Goal: Transaction & Acquisition: Purchase product/service

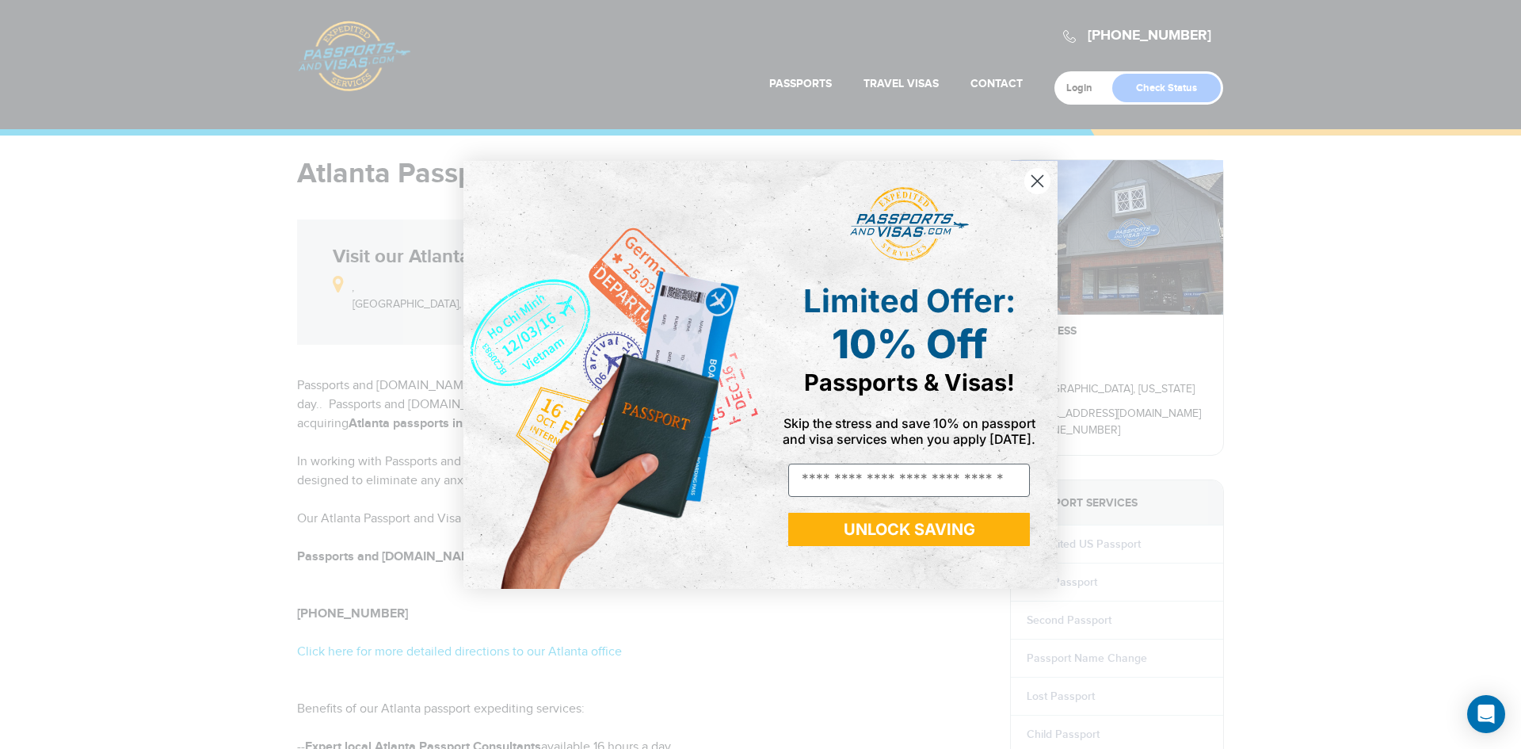
click at [1036, 185] on circle "Close dialog" at bounding box center [1037, 180] width 26 height 26
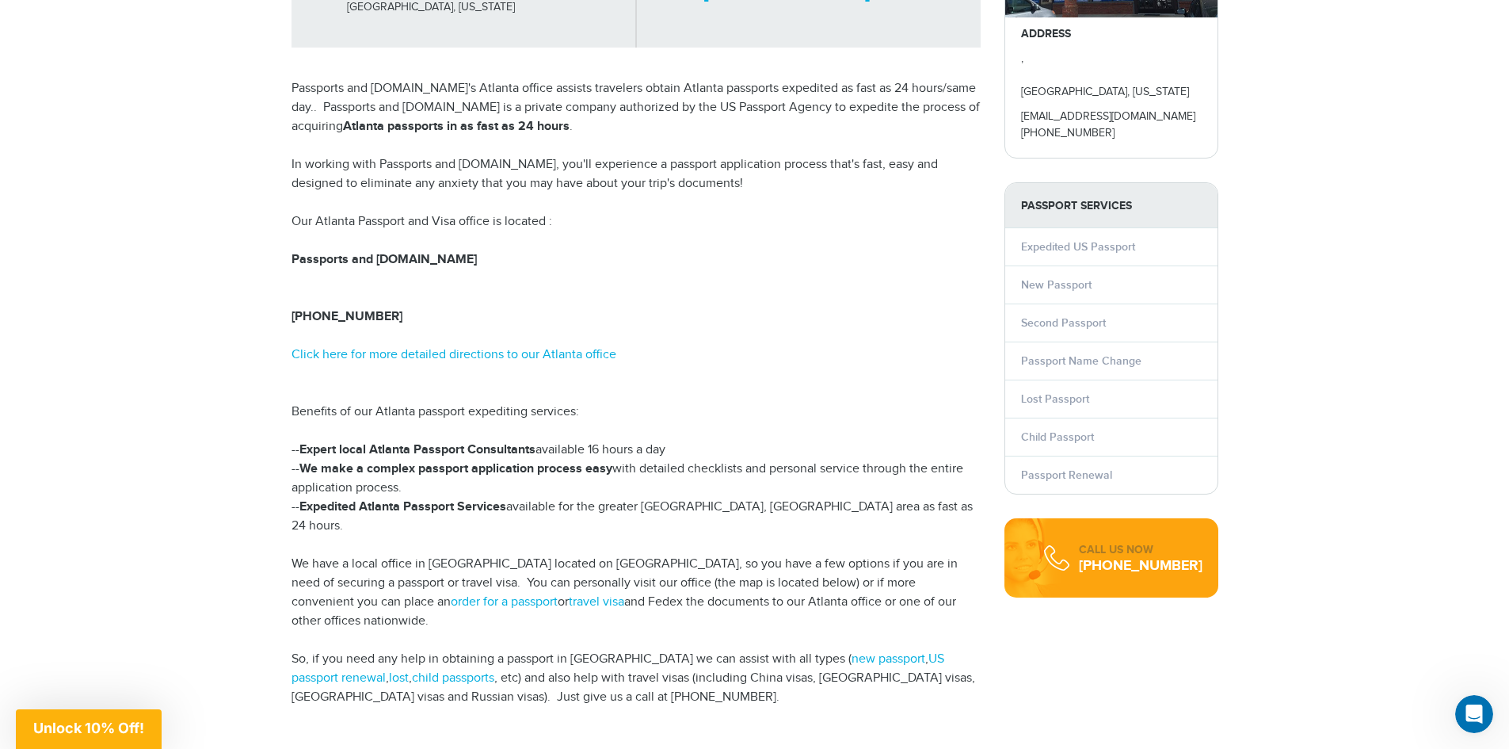
scroll to position [317, 0]
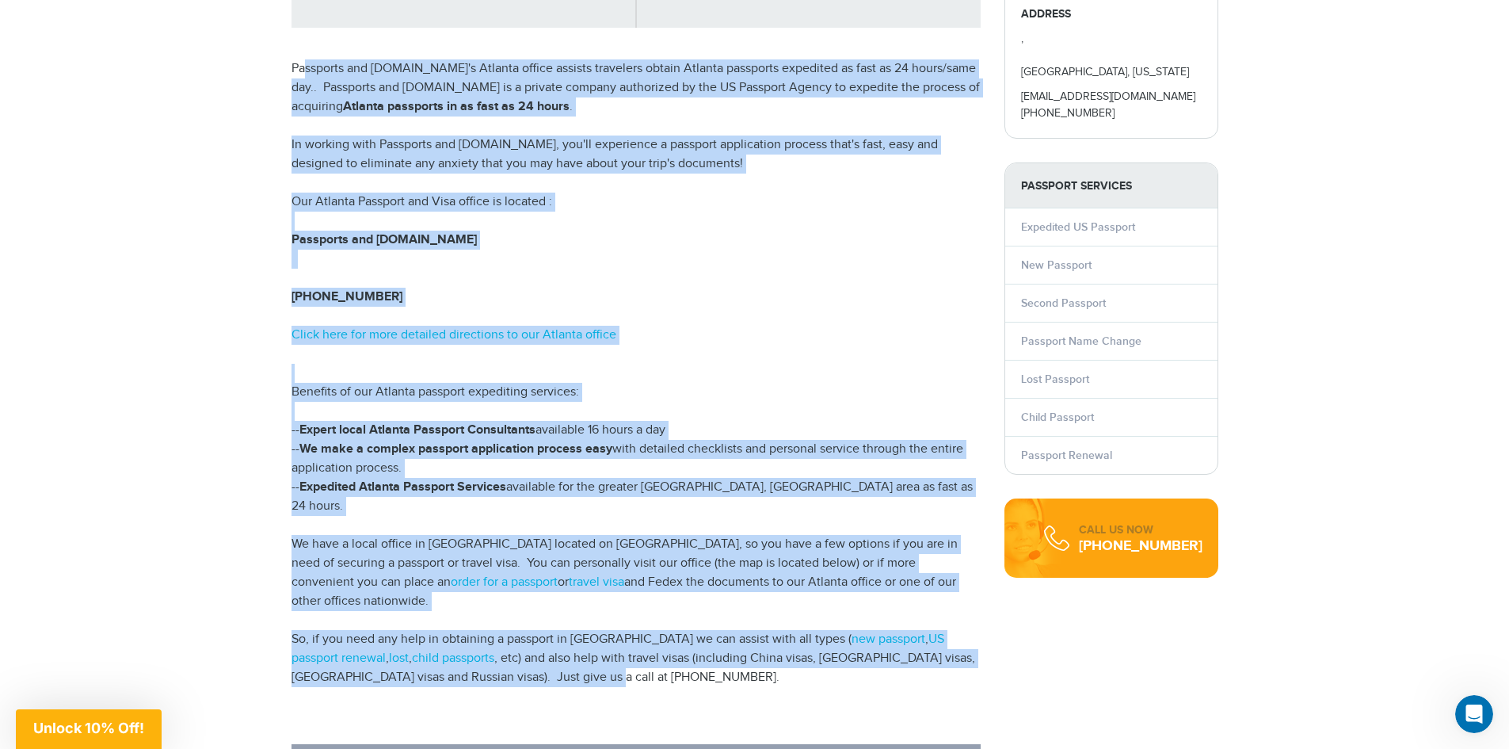
drag, startPoint x: 547, startPoint y: 635, endPoint x: 306, endPoint y: 39, distance: 643.4
click at [306, 39] on div "Atlanta Passport and Visa Services Visit our Atlanta office , Atlanta, Georgia …" at bounding box center [636, 392] width 713 height 1101
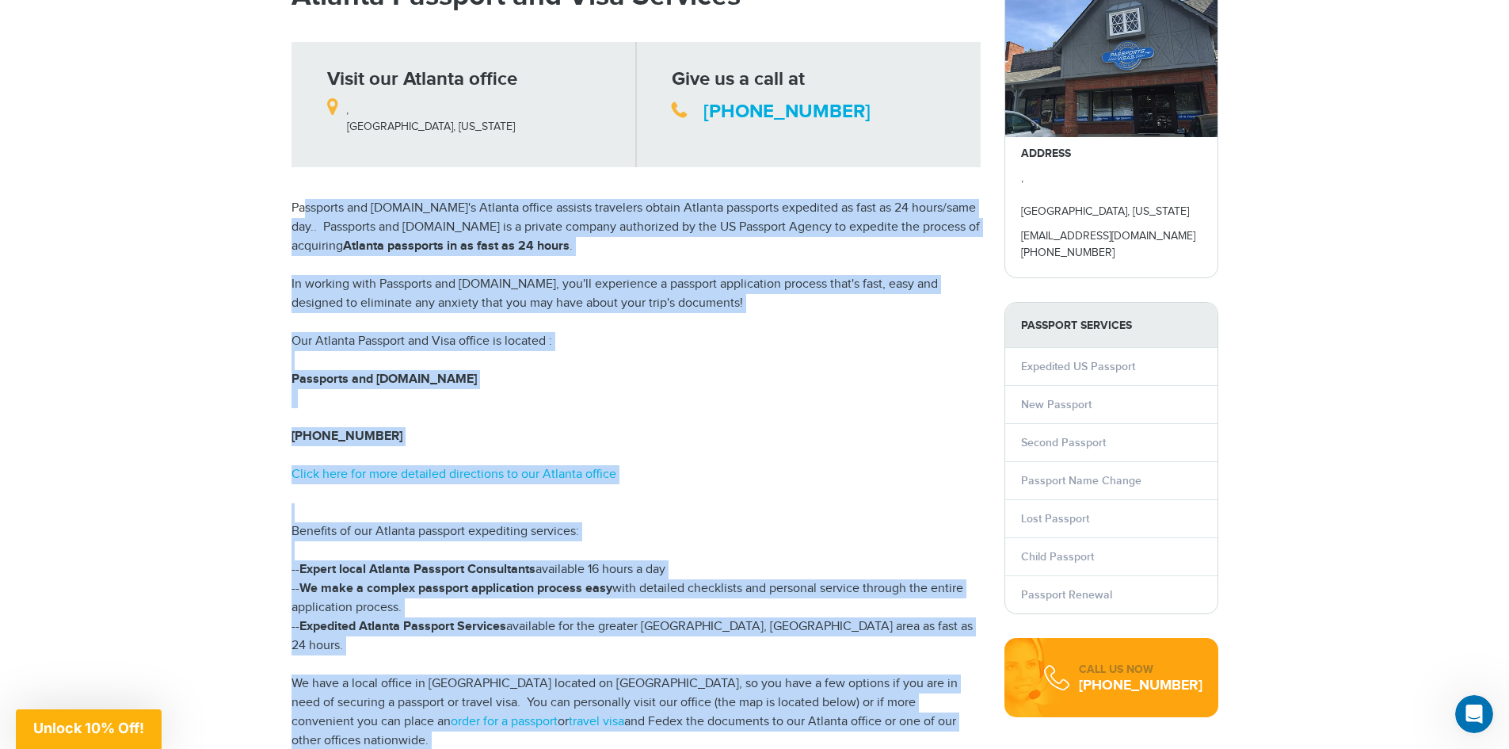
scroll to position [0, 0]
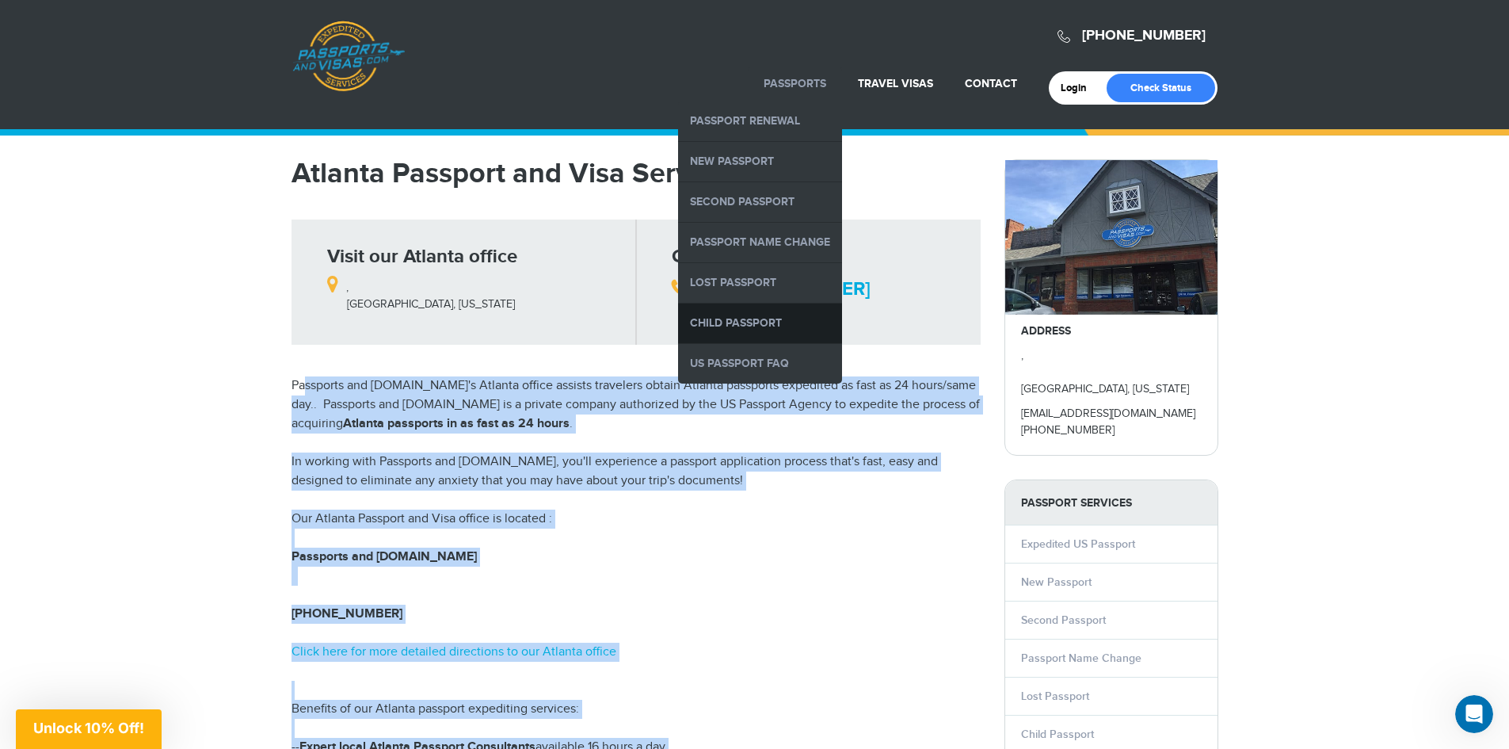
click at [760, 316] on link "Child Passport" at bounding box center [760, 323] width 164 height 40
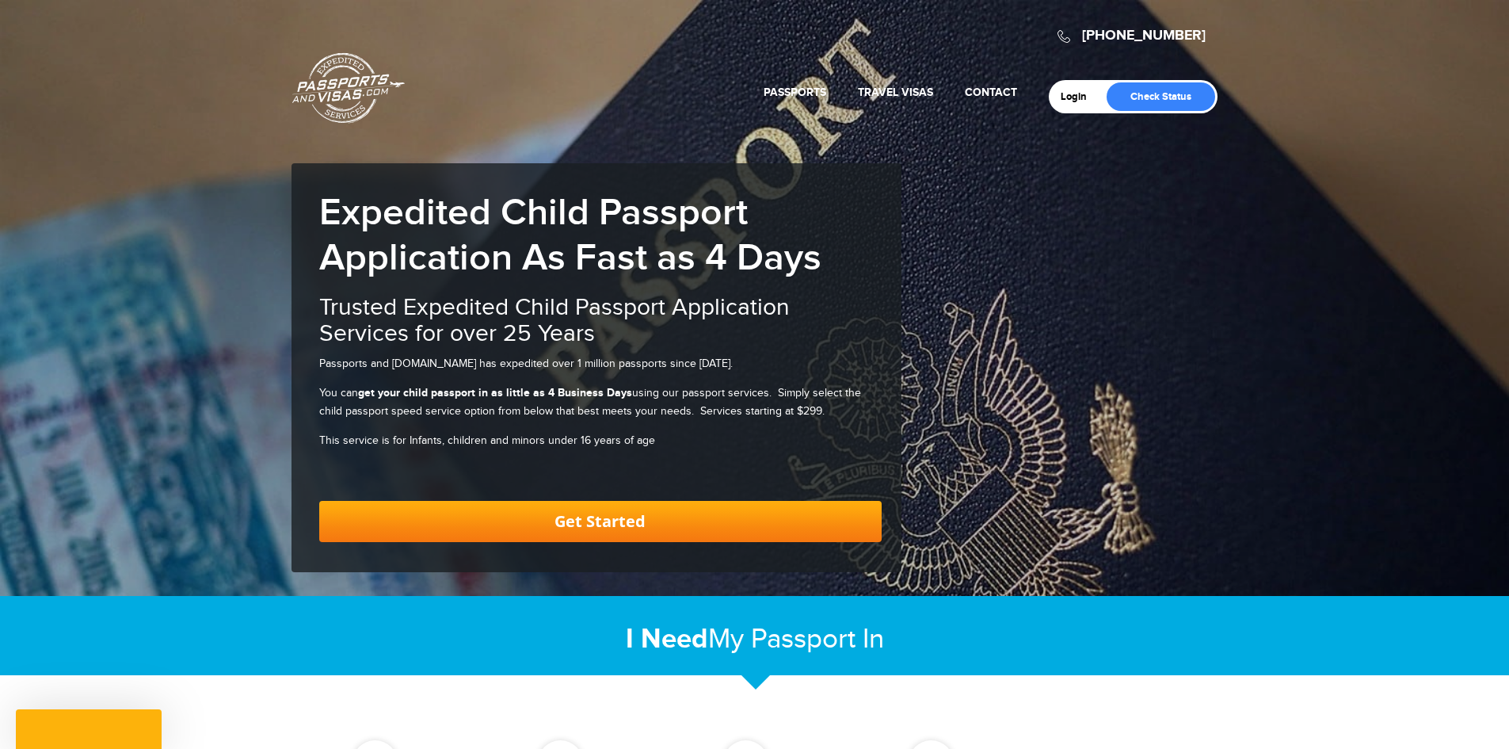
click at [601, 515] on link "Get Started" at bounding box center [600, 521] width 563 height 41
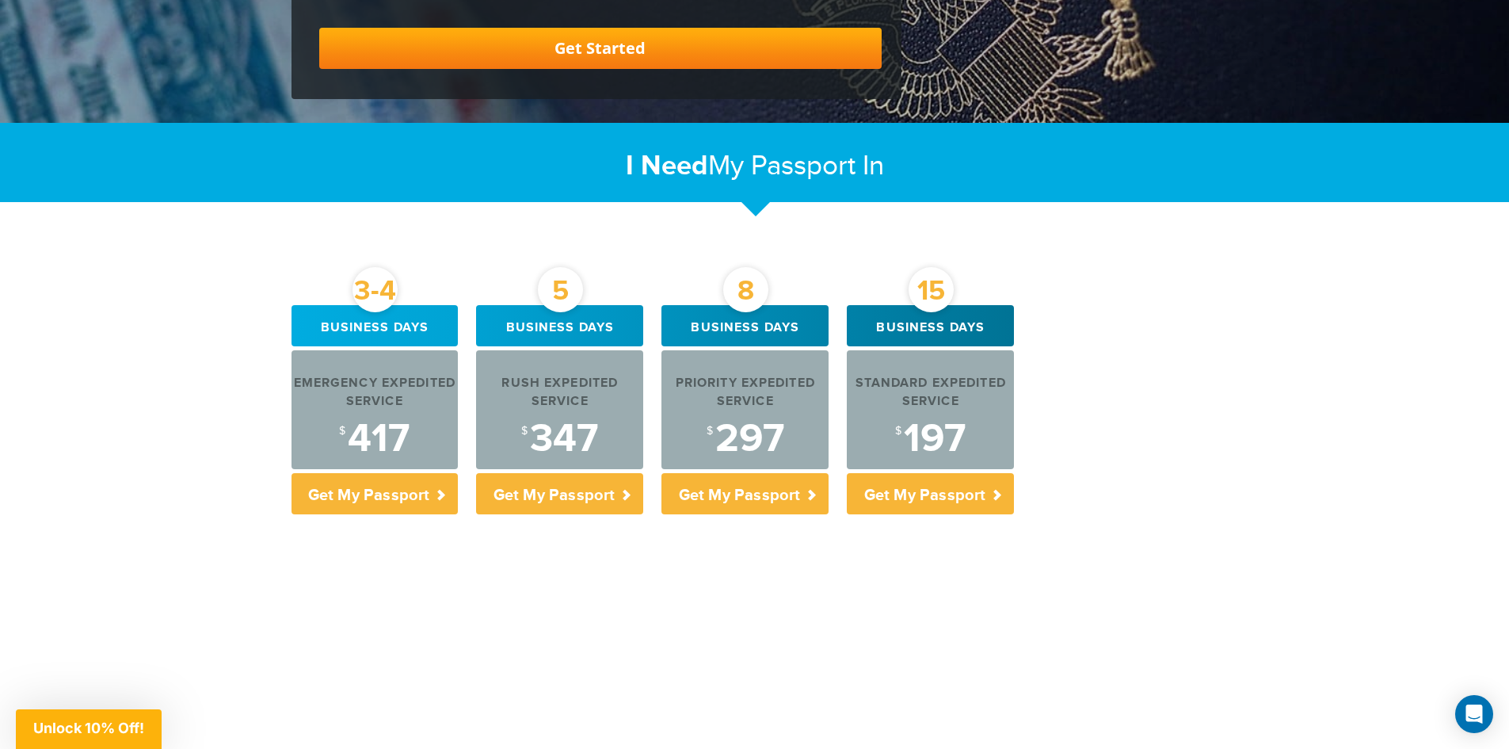
scroll to position [477, 0]
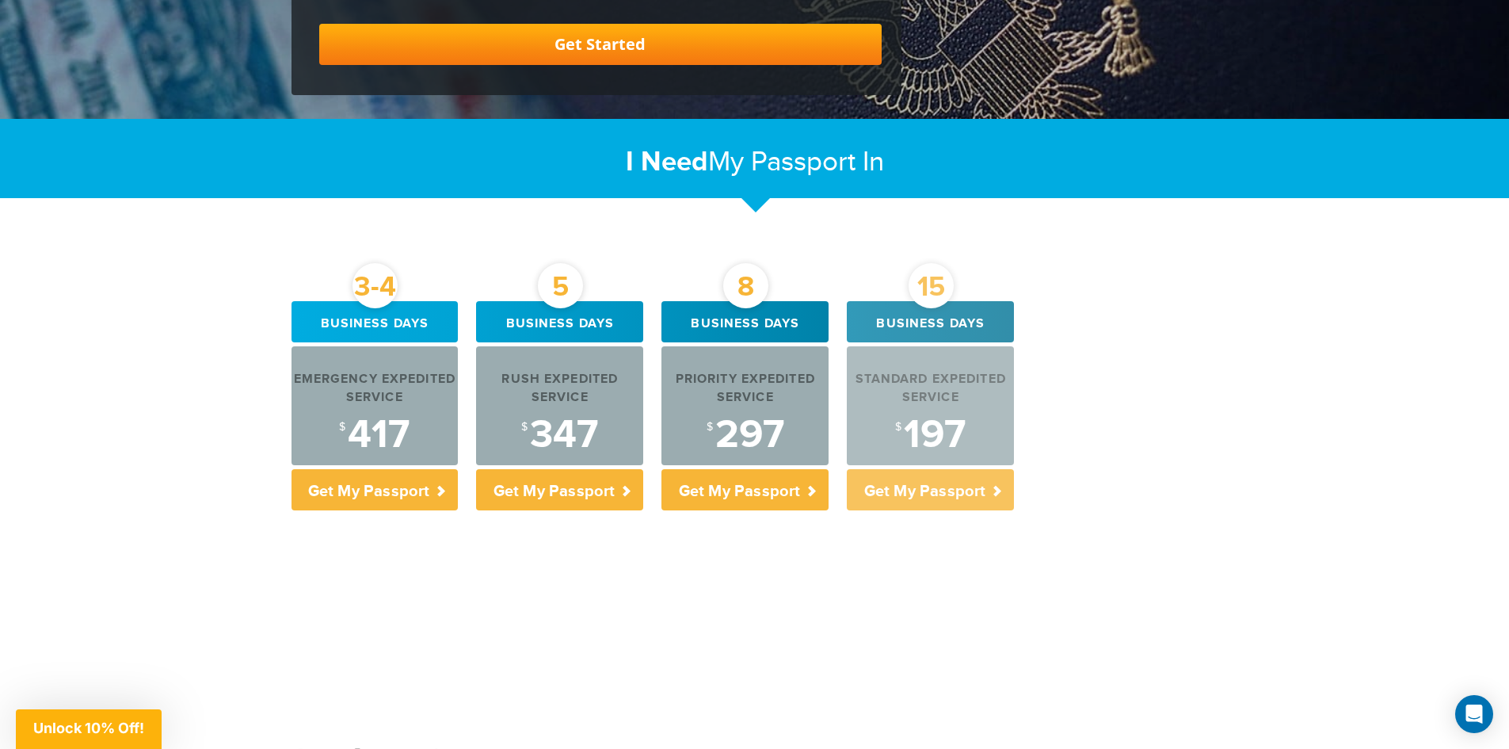
click at [914, 494] on p "Get My Passport" at bounding box center [930, 489] width 167 height 41
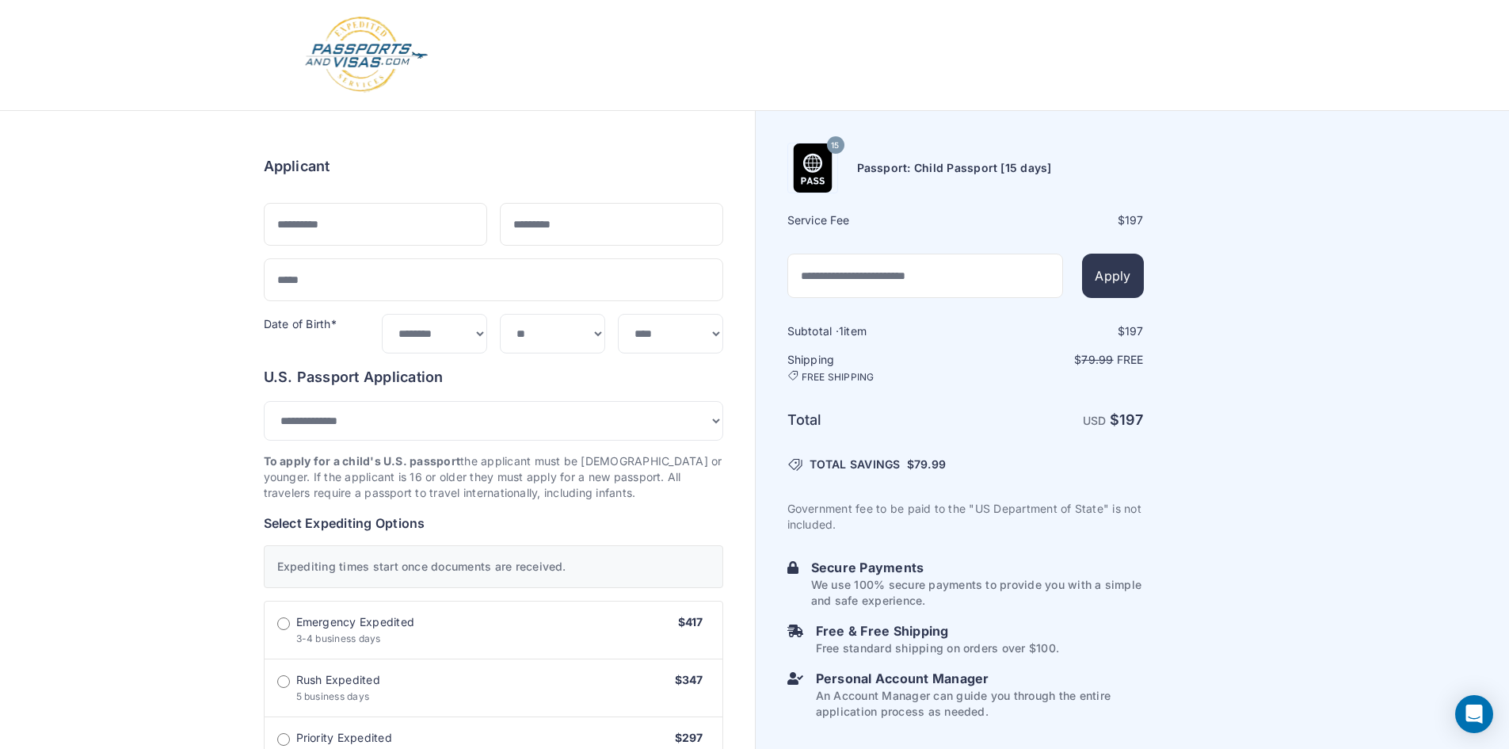
select select "*****"
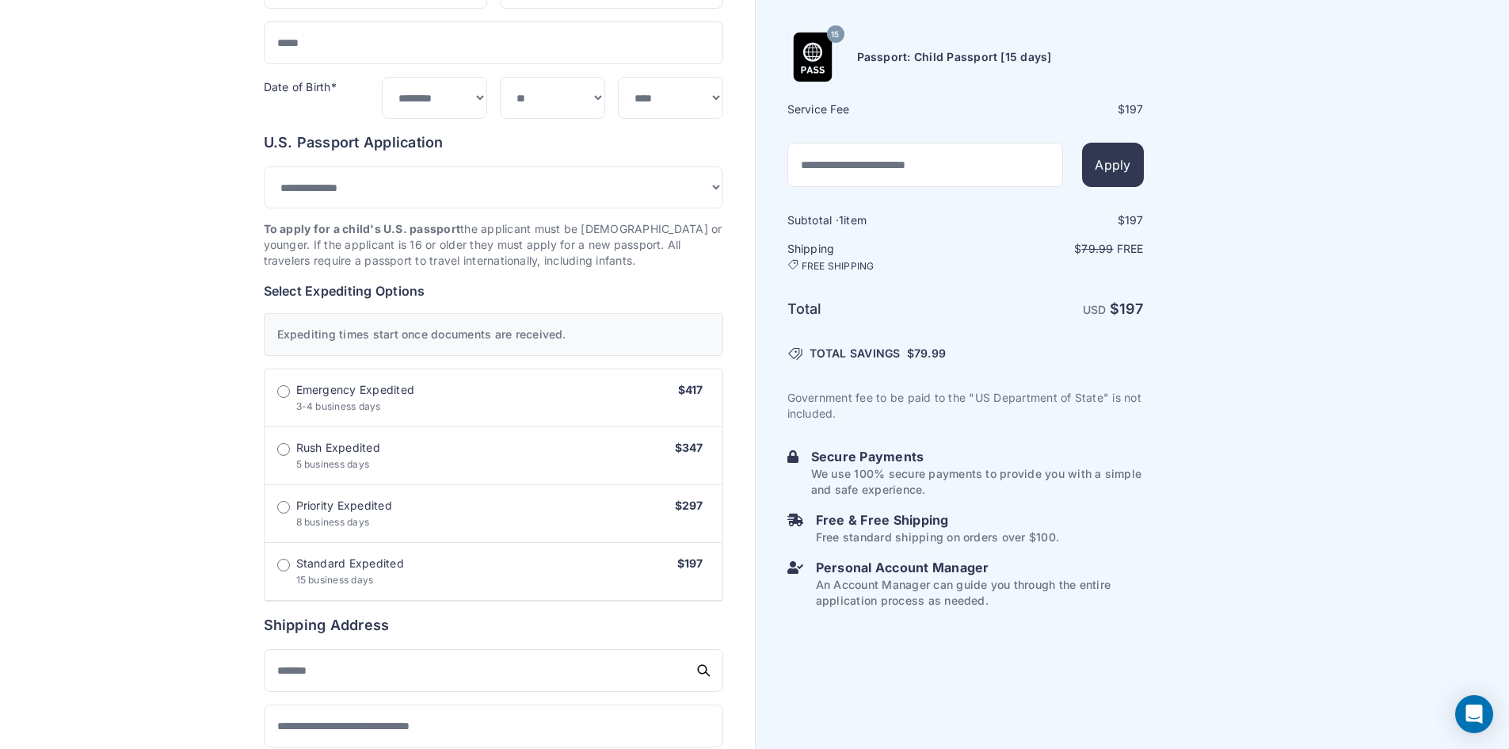
scroll to position [238, 0]
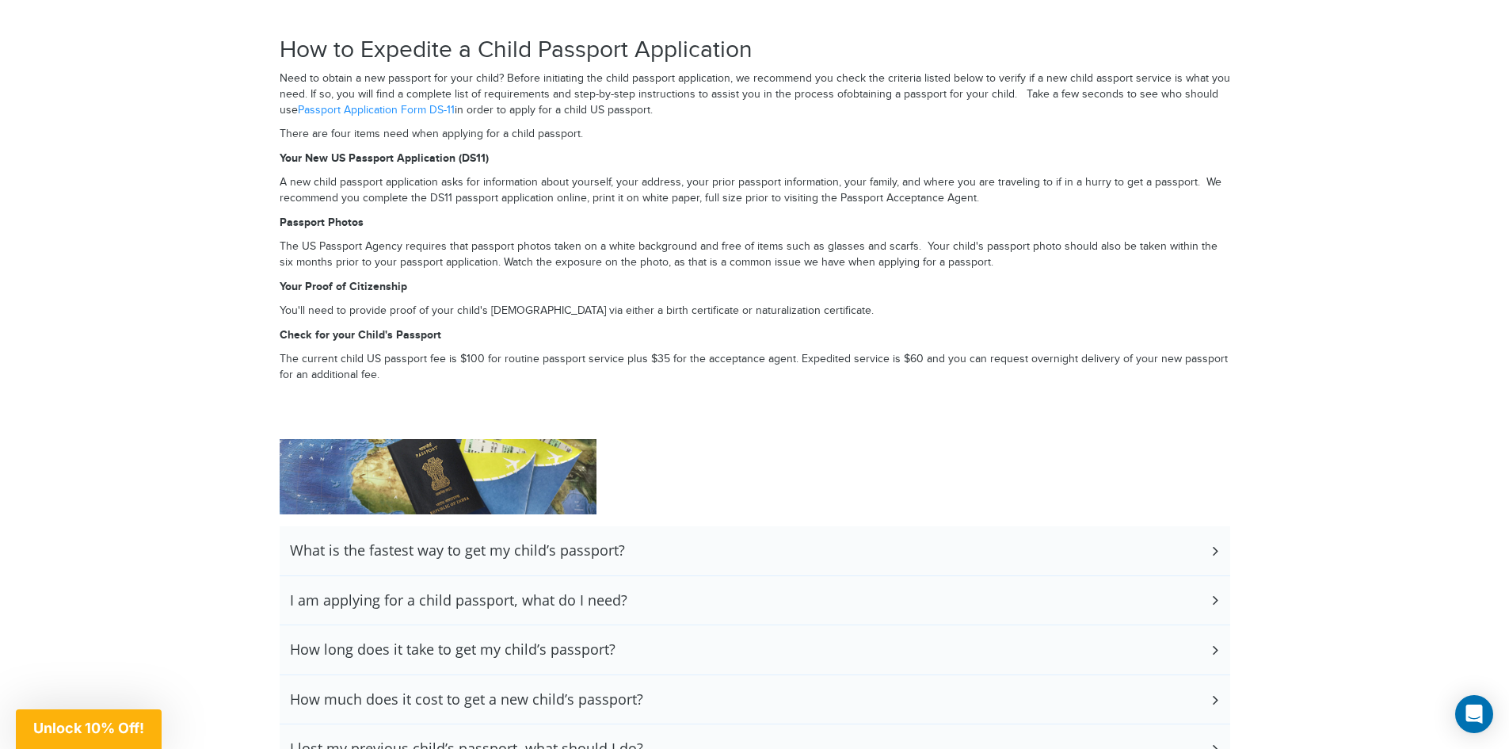
scroll to position [2379, 0]
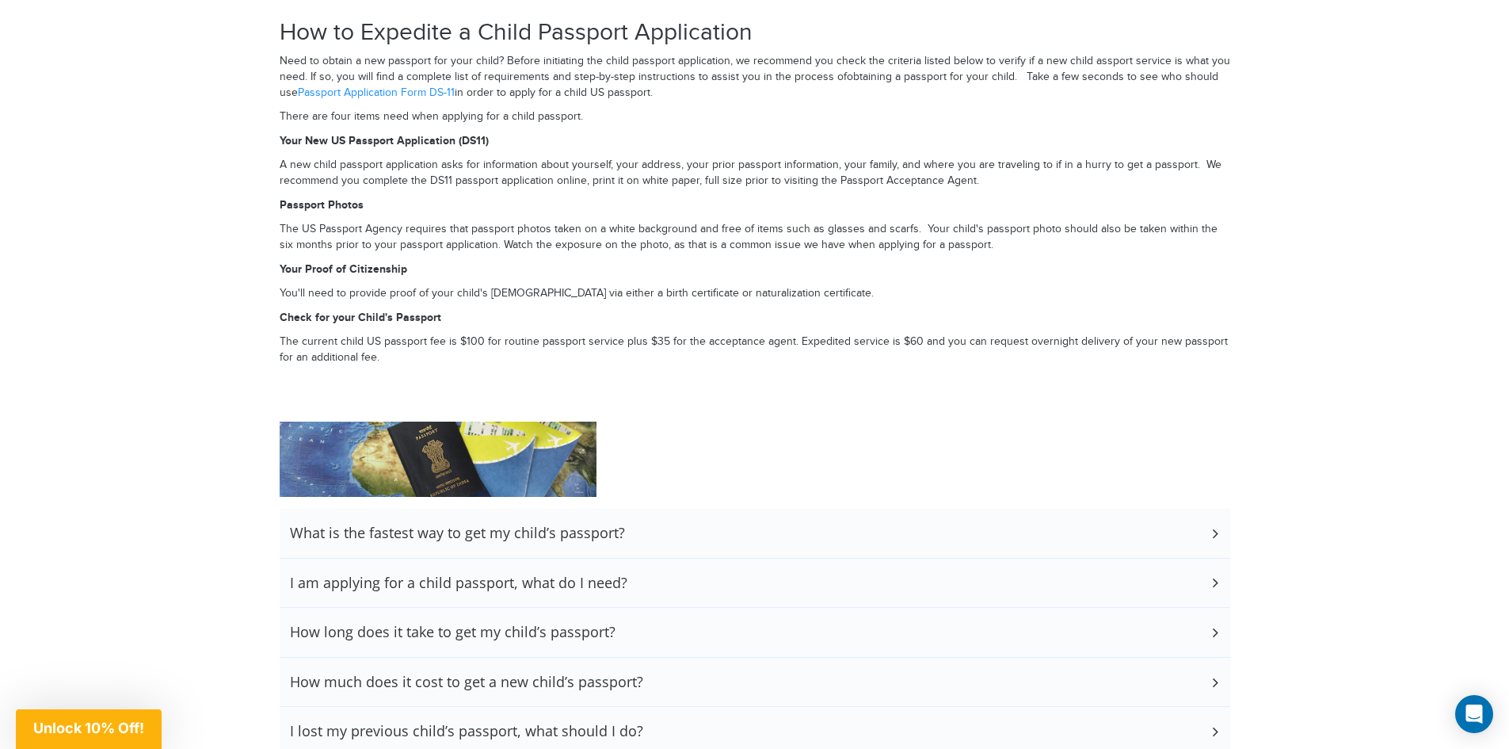
click at [433, 582] on h3 "I am applying for a child passport, what do I need?" at bounding box center [459, 582] width 338 height 17
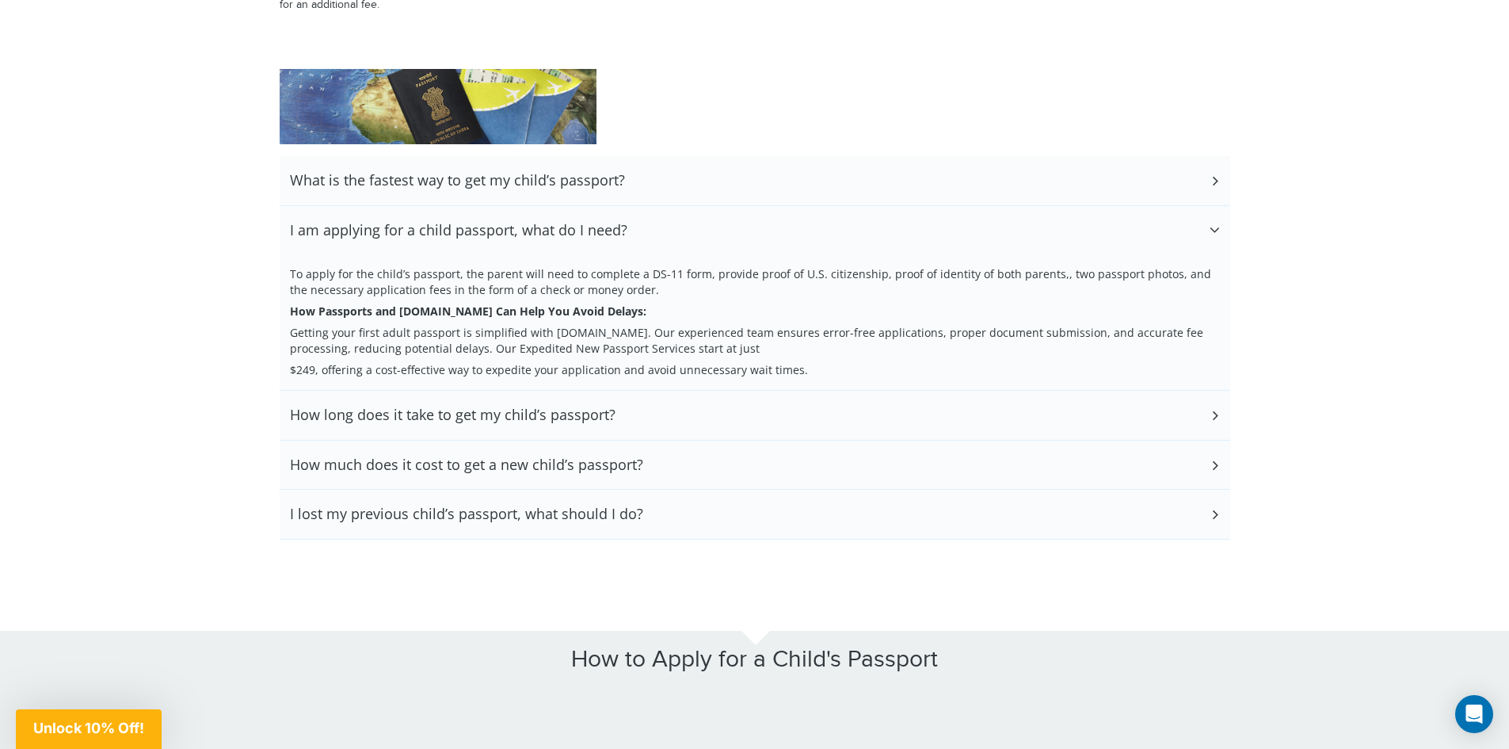
scroll to position [2775, 0]
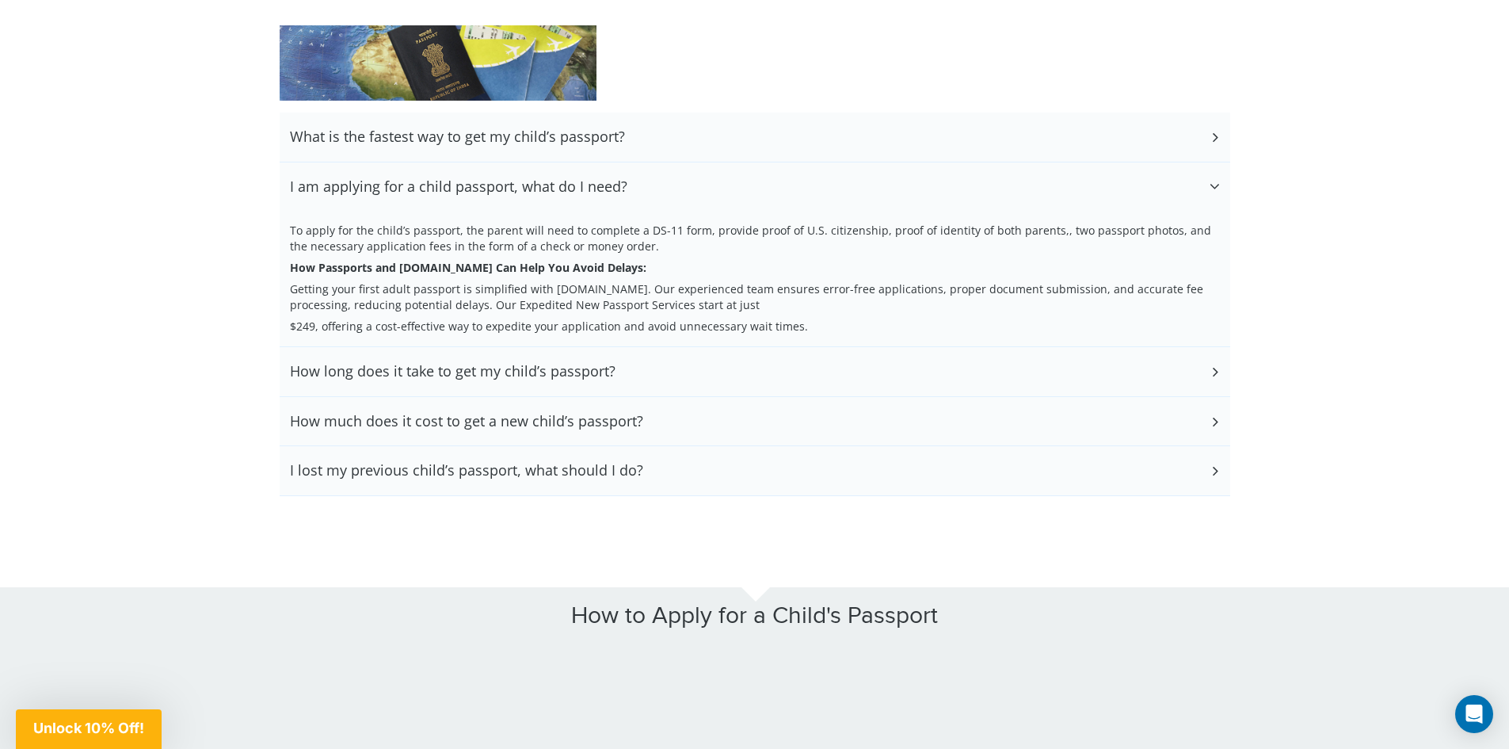
click at [484, 474] on h3 "I lost my previous child’s passport, what should I do?" at bounding box center [466, 470] width 353 height 17
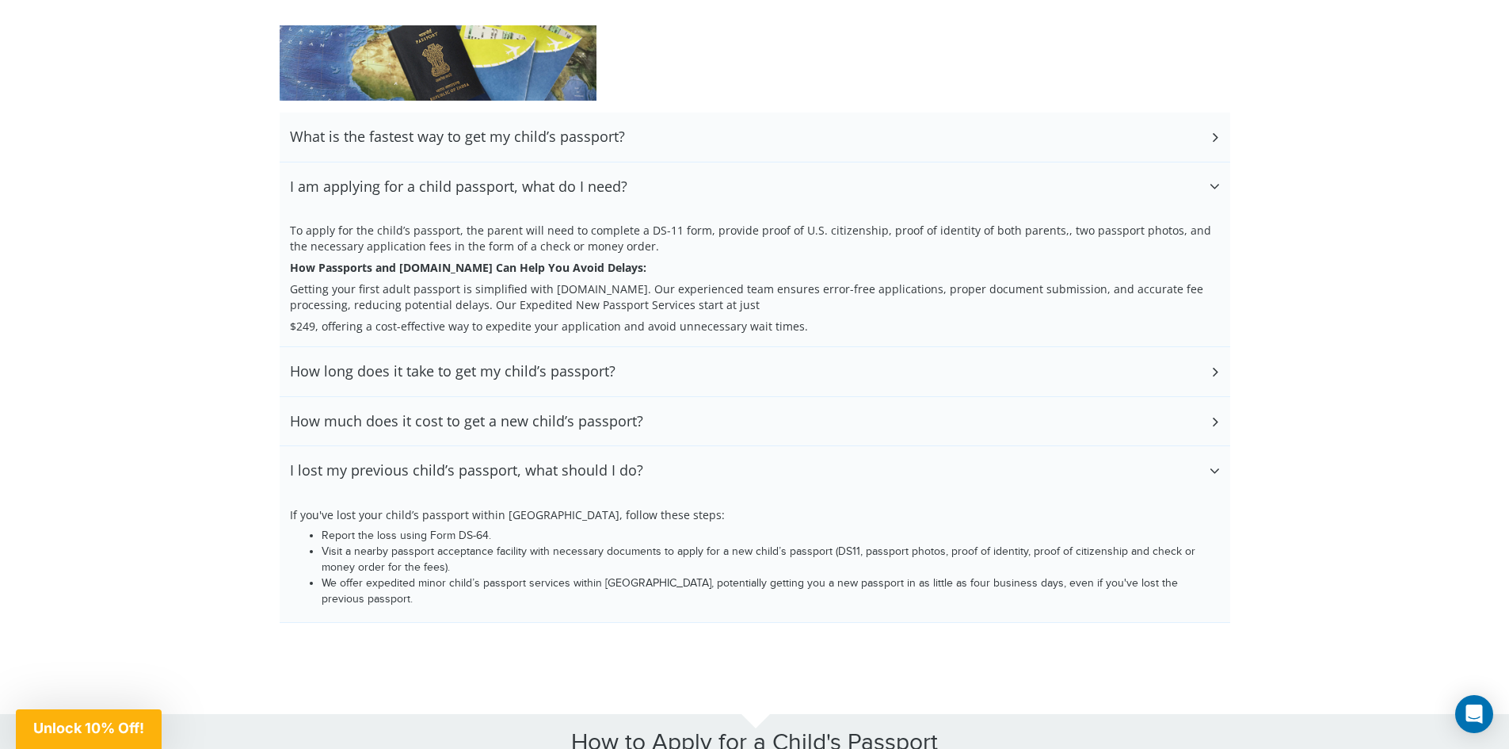
click at [484, 474] on h3 "I lost my previous child’s passport, what should I do?" at bounding box center [466, 470] width 353 height 17
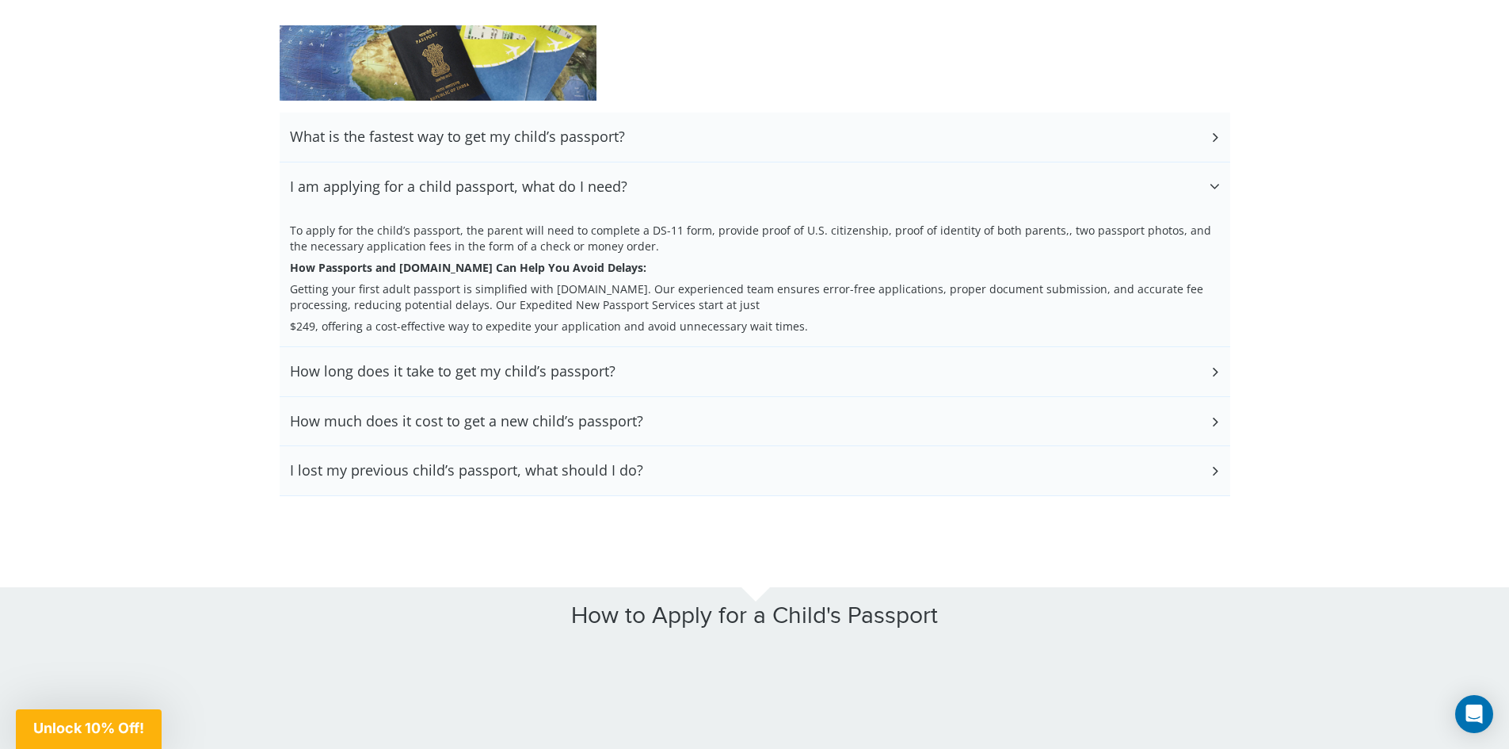
click at [475, 428] on h3 "How much does it cost to get a new child’s passport?" at bounding box center [466, 421] width 353 height 17
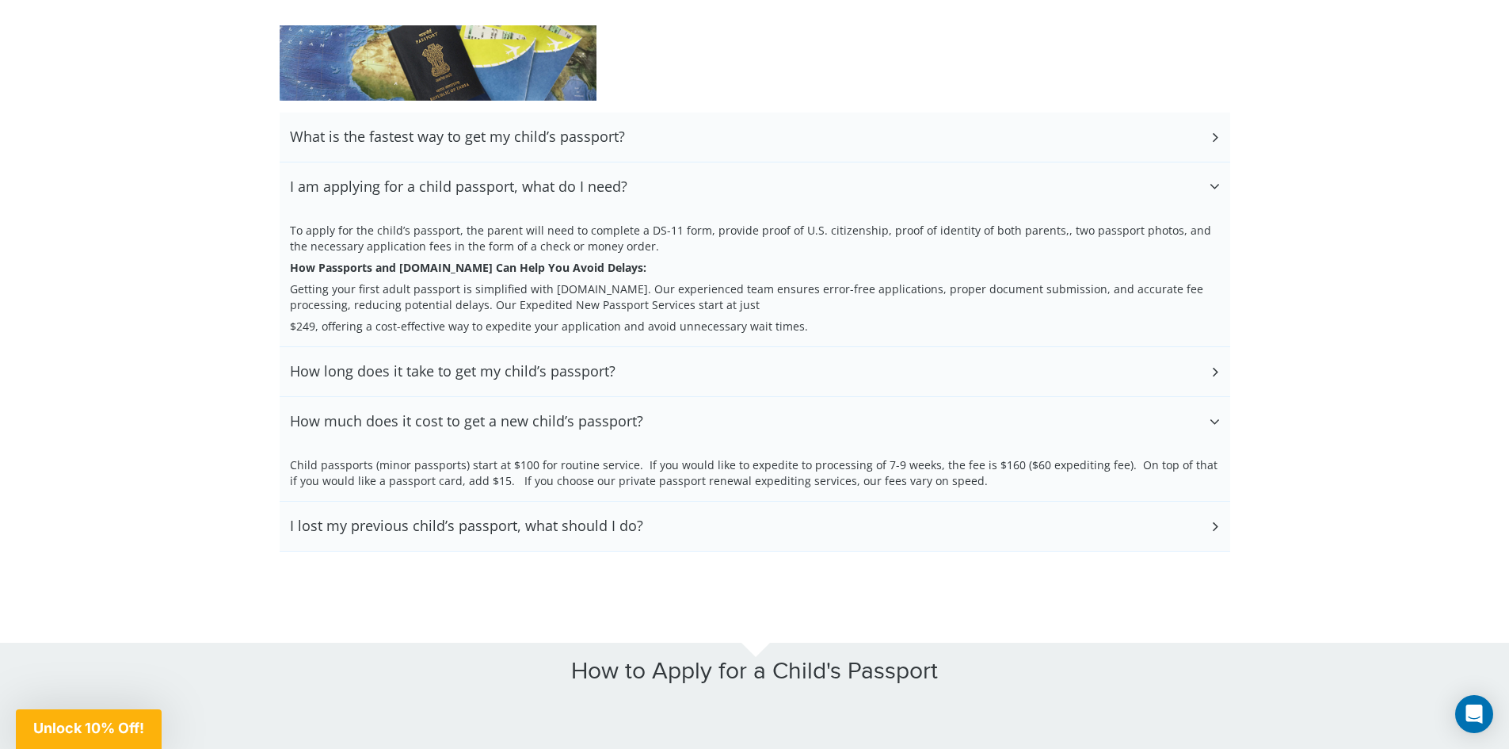
click at [475, 428] on h3 "How much does it cost to get a new child’s passport?" at bounding box center [466, 421] width 353 height 17
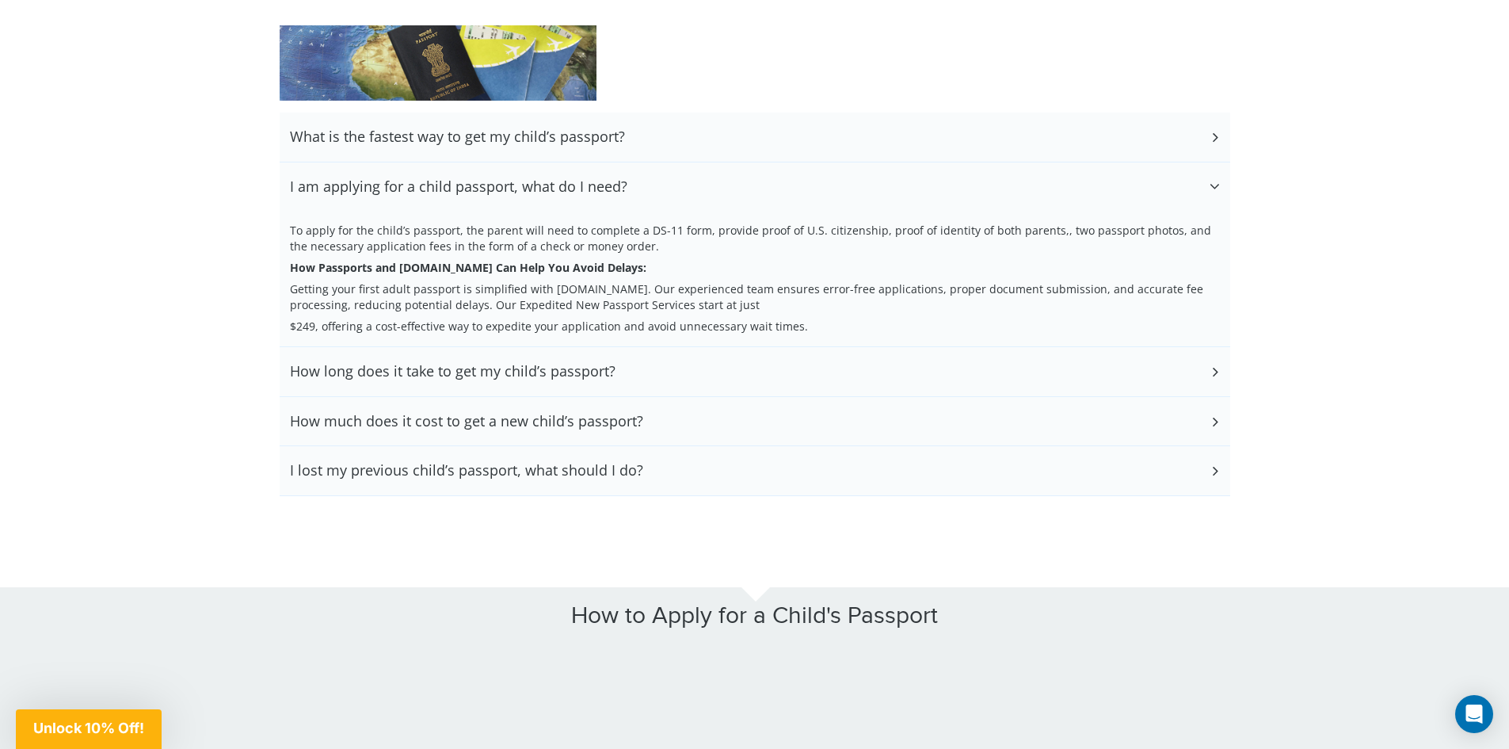
click at [454, 380] on h3 "How long does it take to get my child’s passport?" at bounding box center [453, 371] width 326 height 17
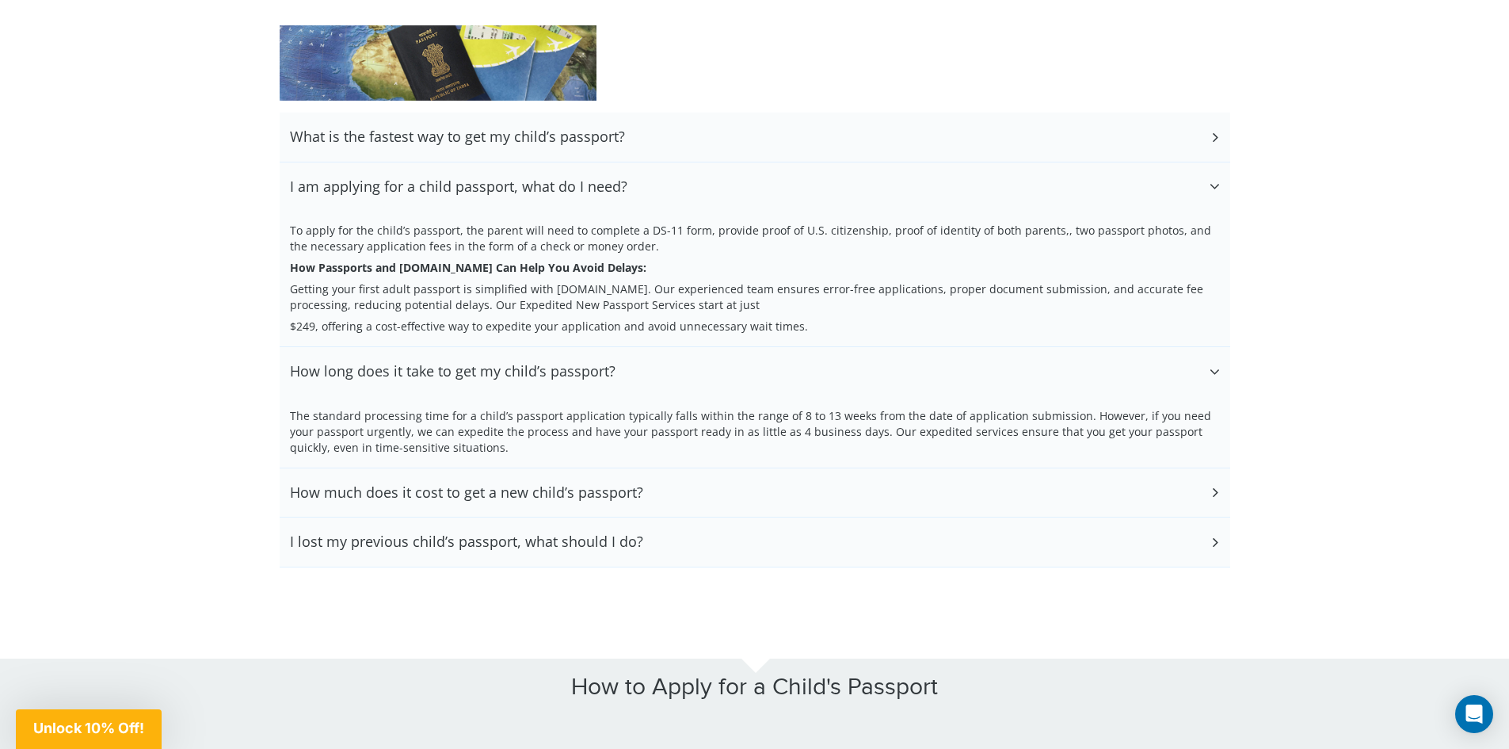
click at [451, 382] on div "How long does it take to get my child’s passport?" at bounding box center [755, 371] width 951 height 49
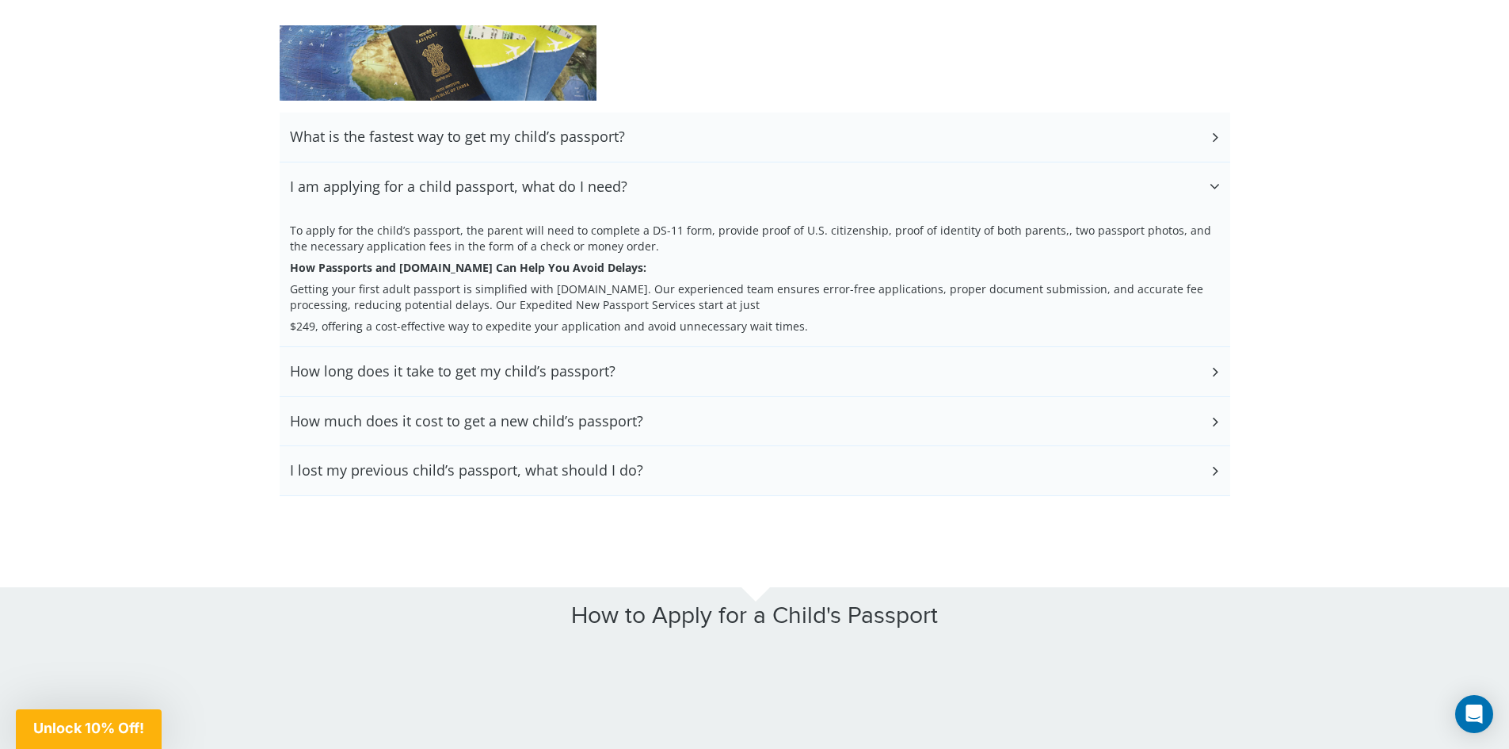
click at [433, 130] on h3 "What is the fastest way to get my child’s passport?" at bounding box center [457, 136] width 335 height 17
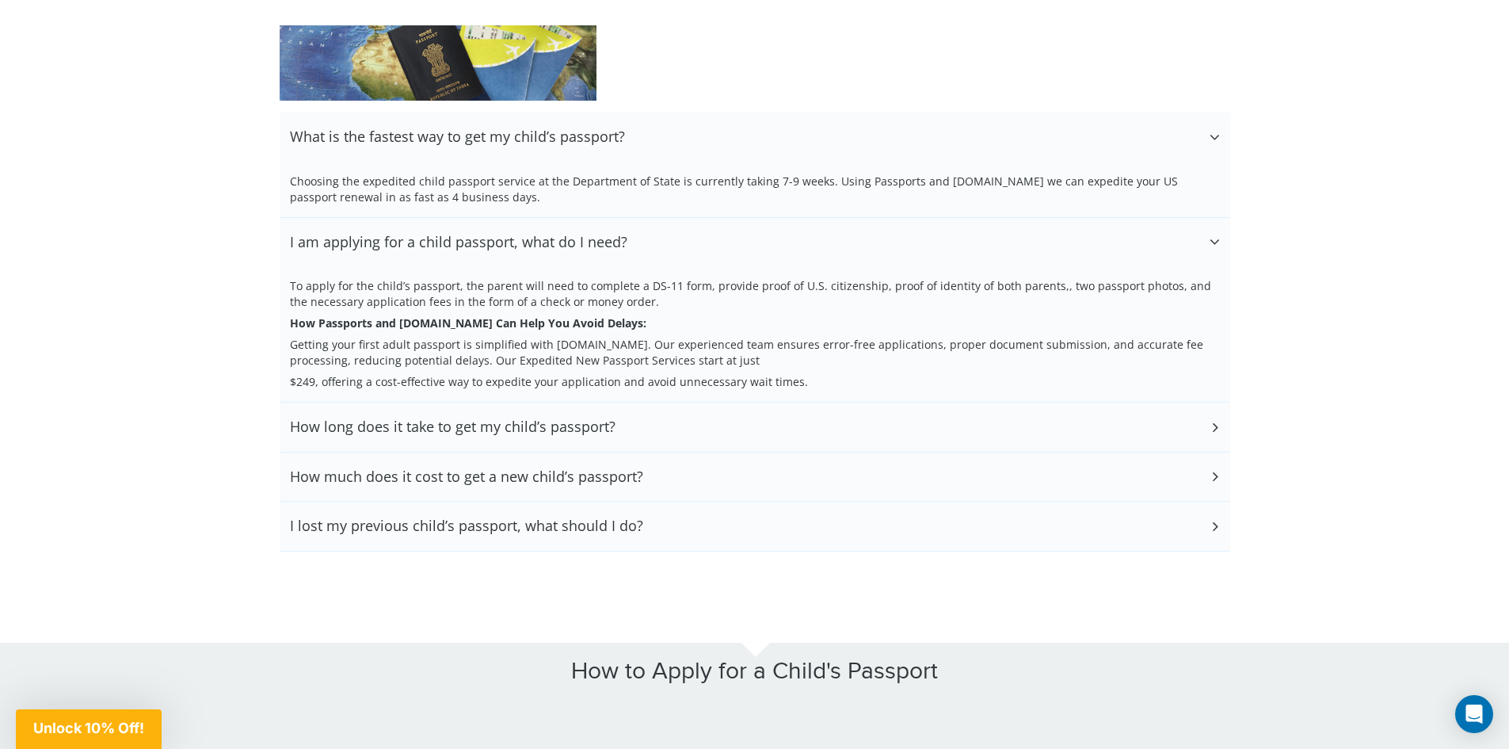
click at [433, 132] on h3 "What is the fastest way to get my child’s passport?" at bounding box center [457, 136] width 335 height 17
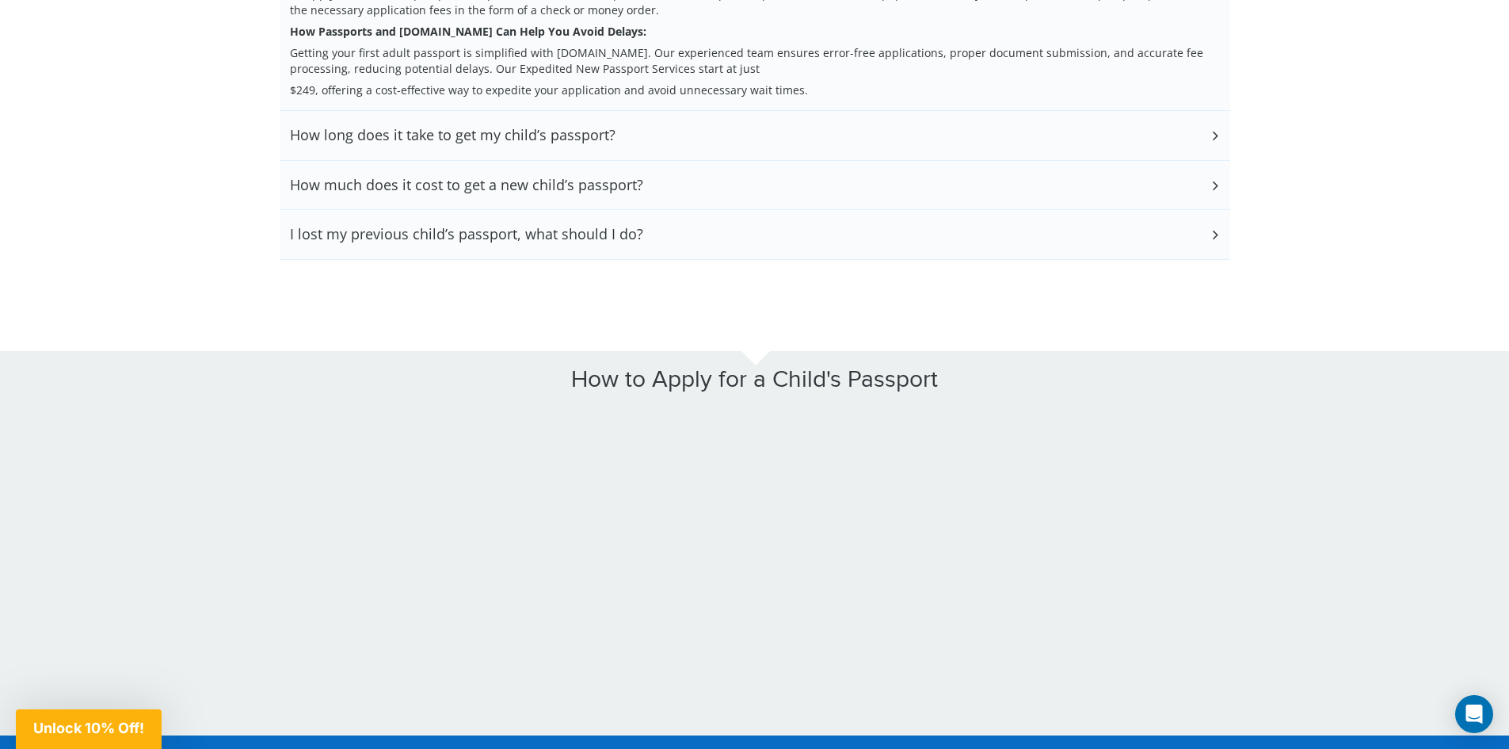
scroll to position [3486, 0]
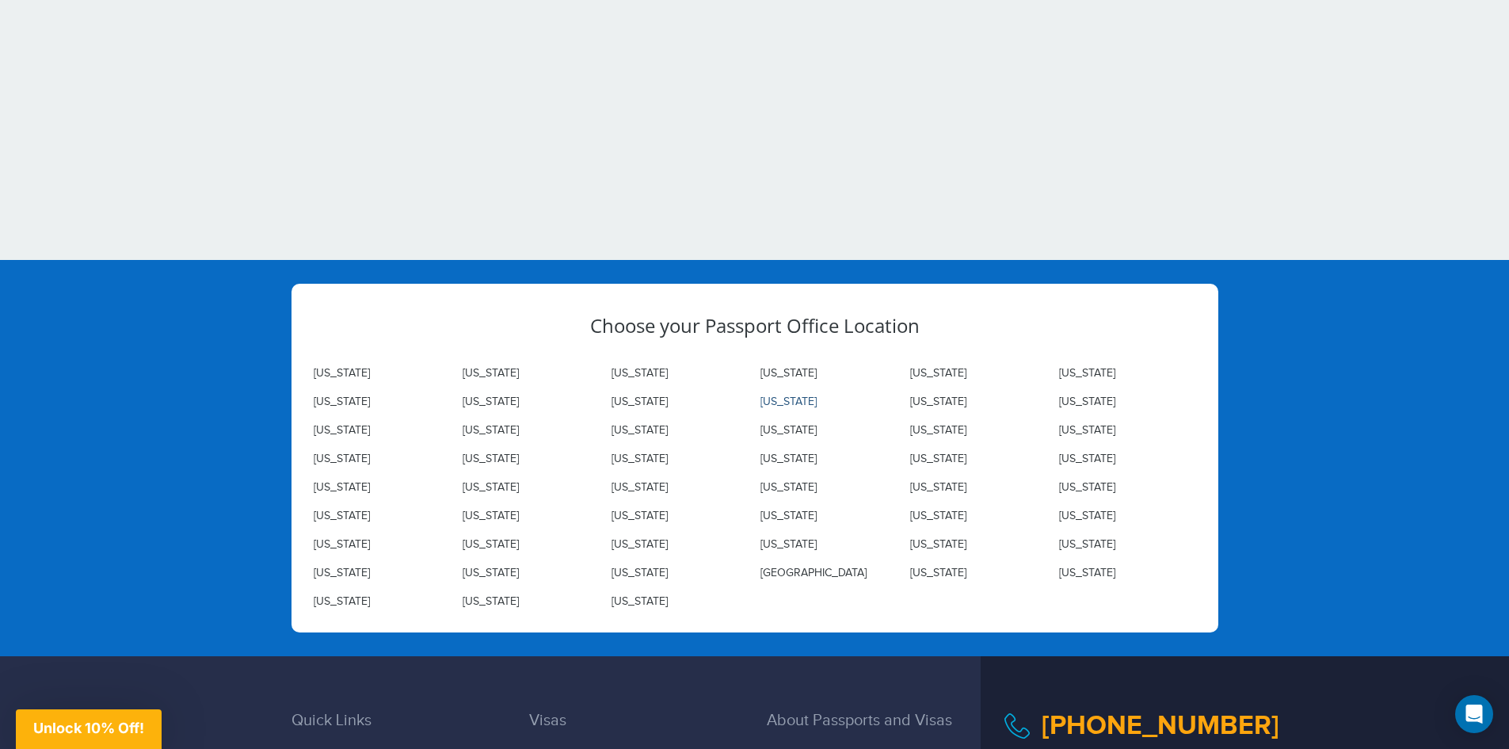
click at [784, 399] on link "[US_STATE]" at bounding box center [789, 401] width 56 height 13
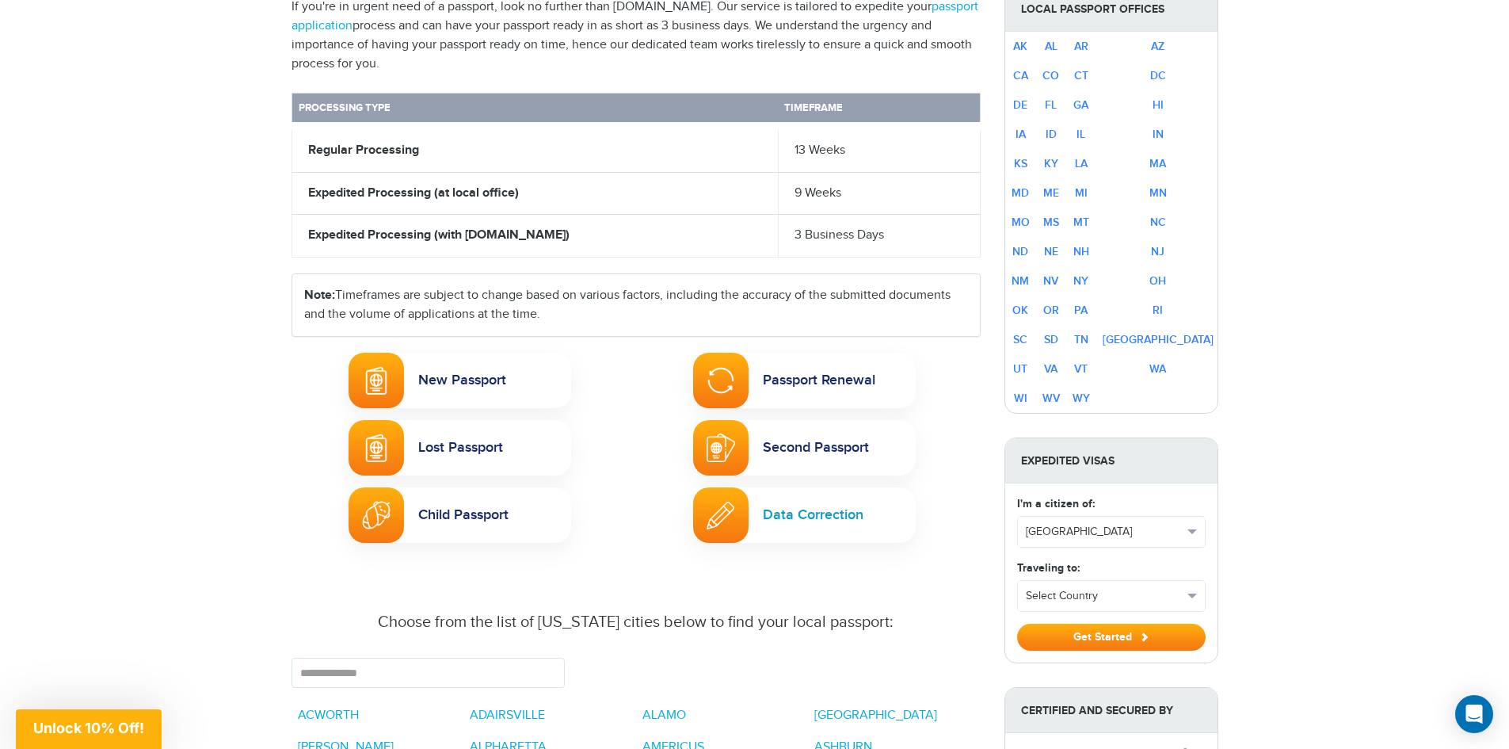
scroll to position [951, 0]
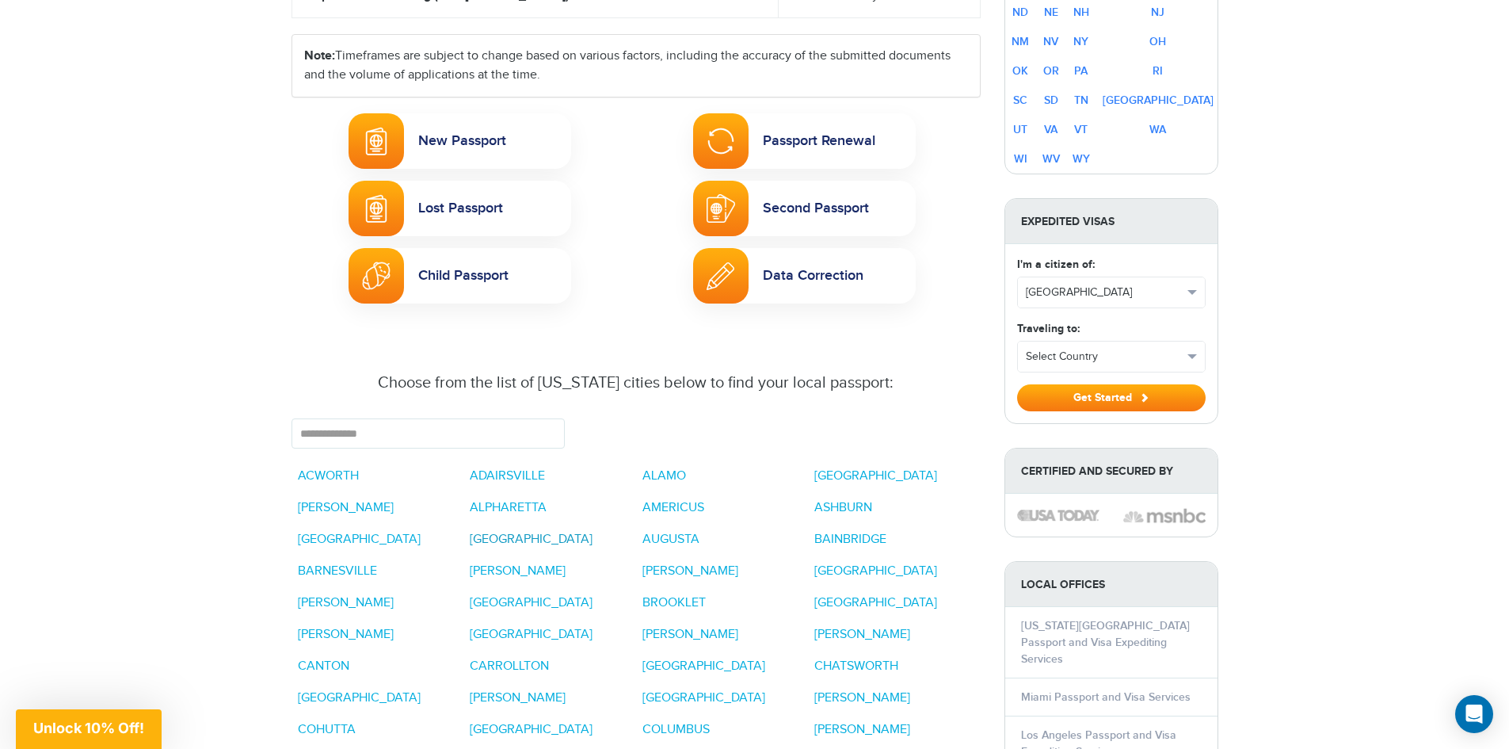
click at [491, 532] on link "[GEOGRAPHIC_DATA]" at bounding box center [531, 539] width 123 height 15
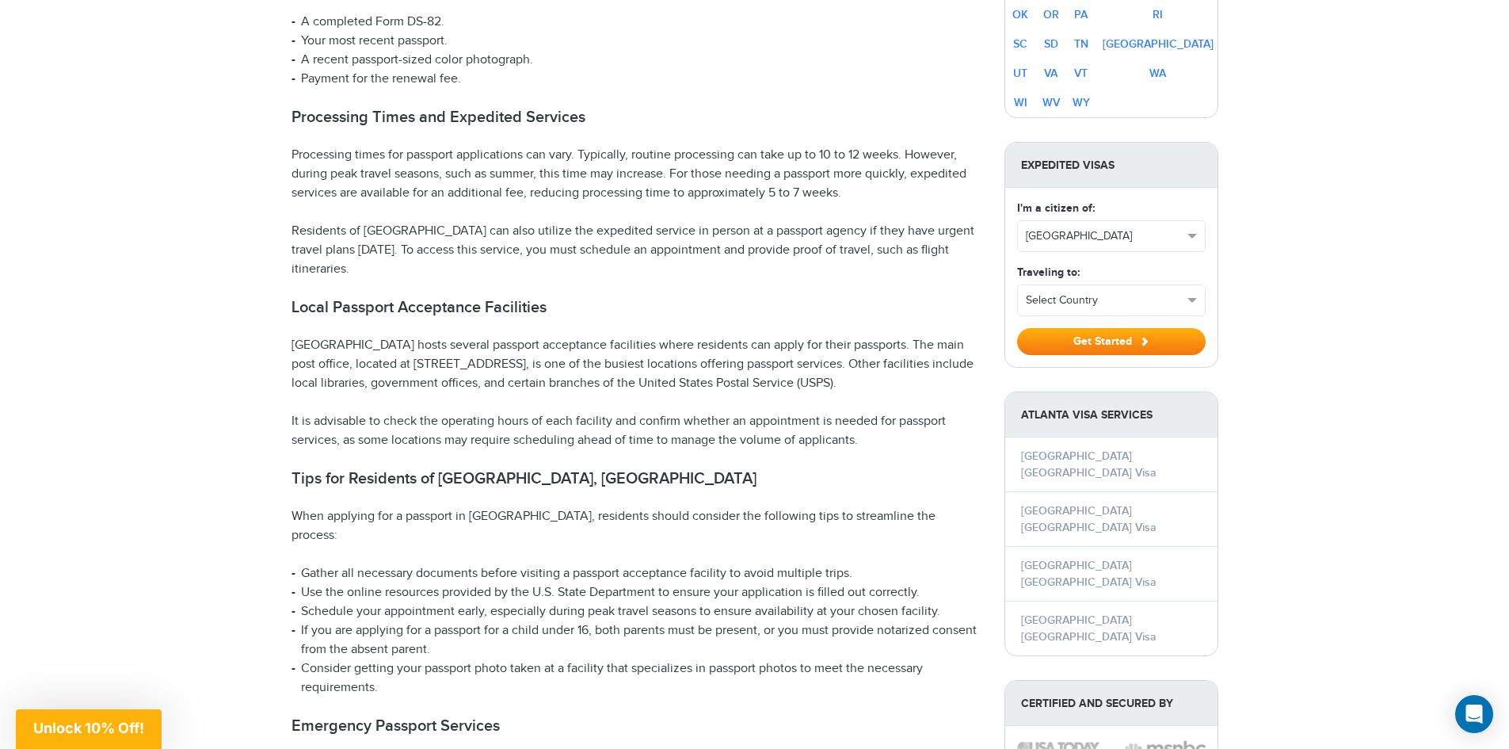
scroll to position [1268, 0]
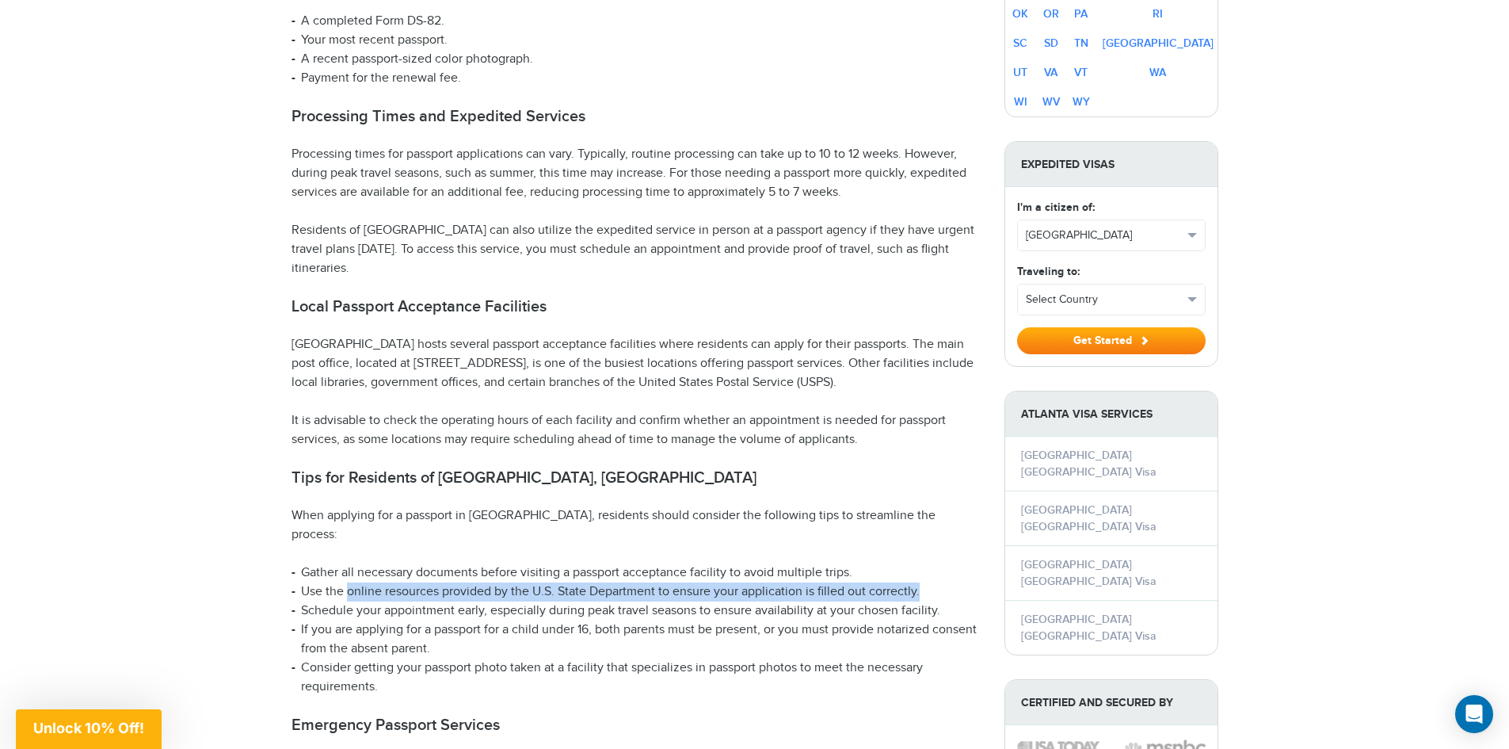
drag, startPoint x: 348, startPoint y: 522, endPoint x: 940, endPoint y: 532, distance: 592.7
click at [940, 582] on li "Use the online resources provided by the U.S. State Department to ensure your a…" at bounding box center [636, 591] width 689 height 19
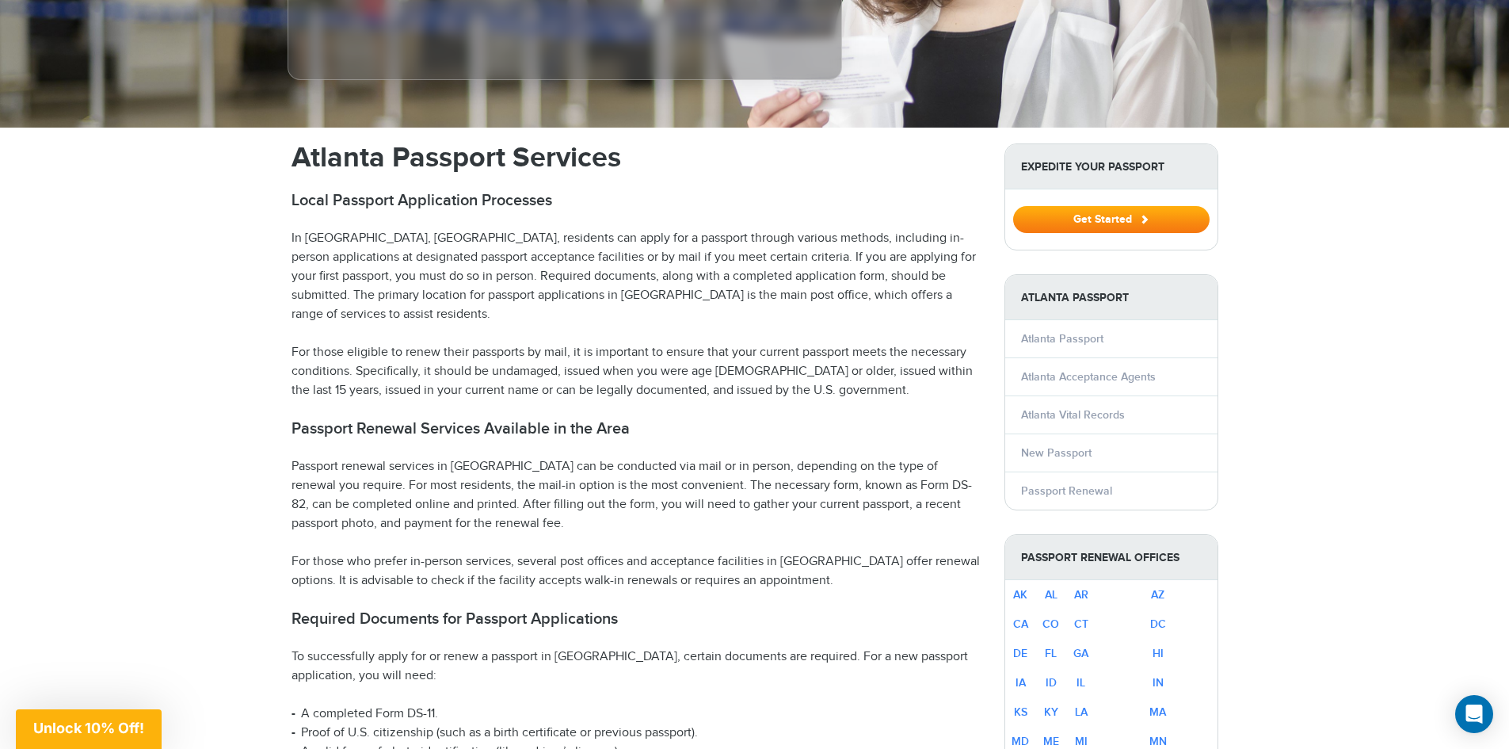
scroll to position [158, 0]
